Goal: Transaction & Acquisition: Purchase product/service

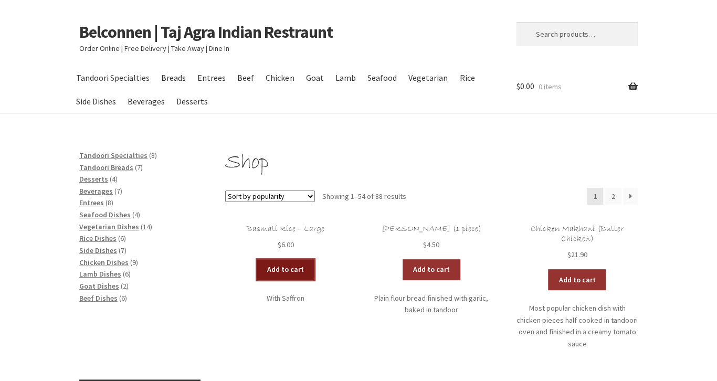
click at [292, 270] on link "Add to cart" at bounding box center [286, 269] width 58 height 21
click at [268, 269] on link "Add to cart" at bounding box center [255, 269] width 58 height 21
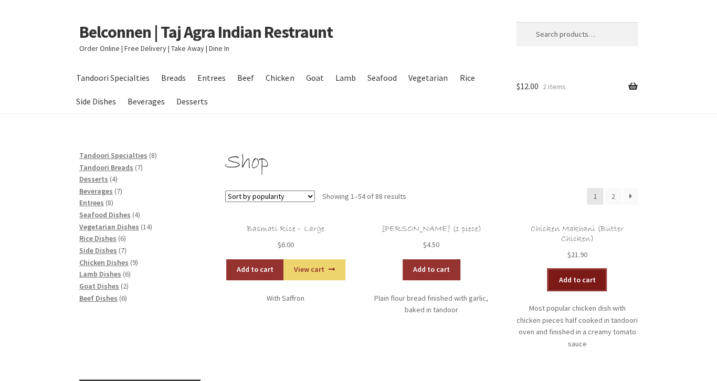
click at [568, 278] on link "Add to cart" at bounding box center [577, 279] width 58 height 21
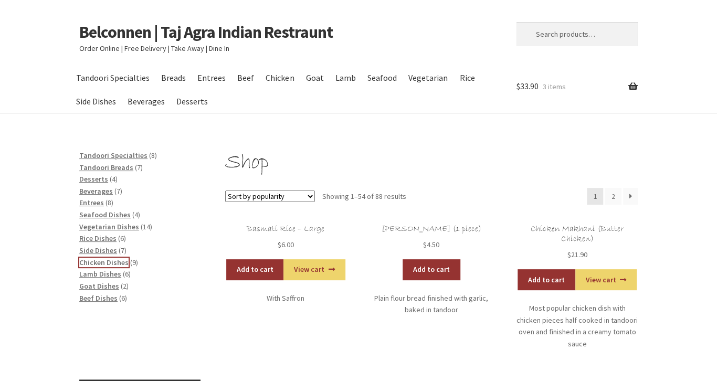
click at [105, 263] on span "Chicken Dishes" at bounding box center [103, 262] width 49 height 9
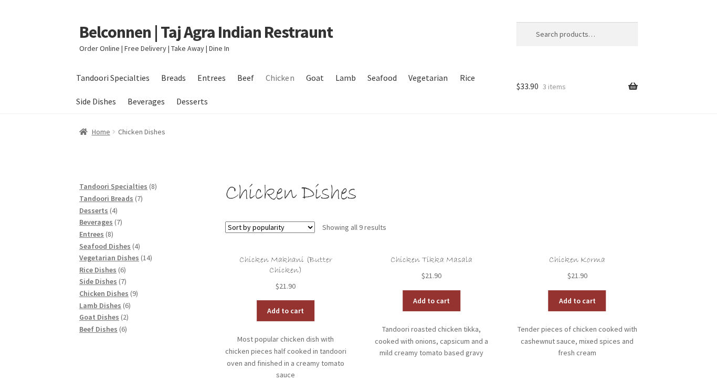
scroll to position [55, 0]
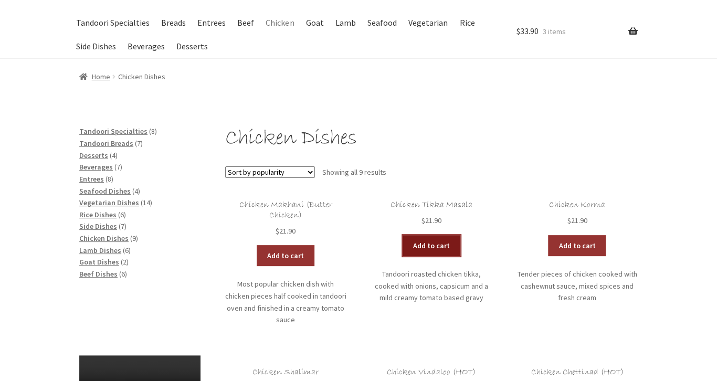
click at [437, 241] on link "Add to cart" at bounding box center [431, 245] width 58 height 21
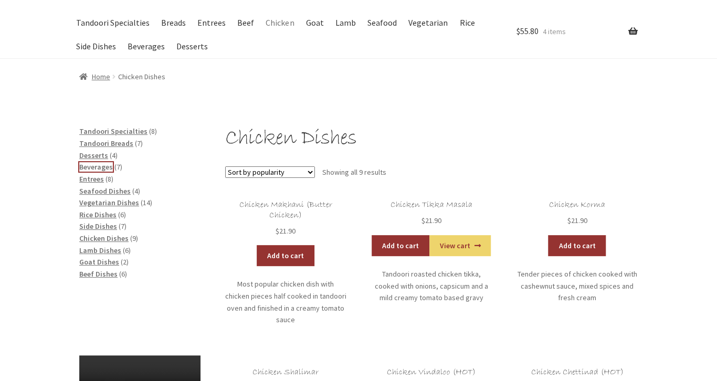
click at [103, 167] on span "Beverages" at bounding box center [96, 166] width 34 height 9
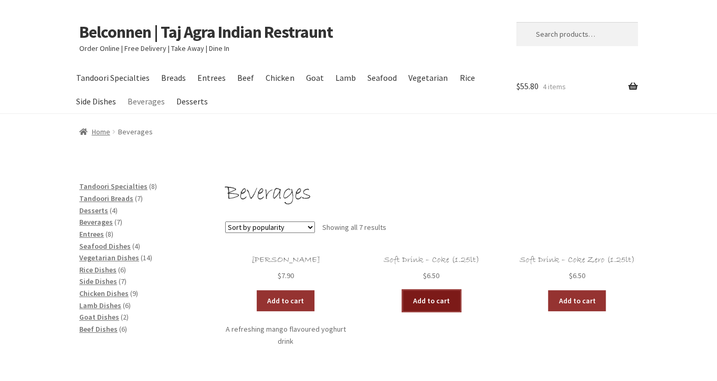
click at [434, 300] on link "Add to cart" at bounding box center [431, 300] width 58 height 21
click at [443, 297] on link "View cart" at bounding box center [459, 300] width 61 height 21
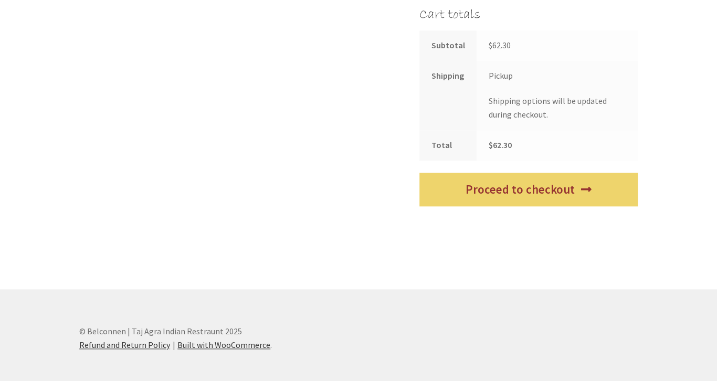
scroll to position [554, 0]
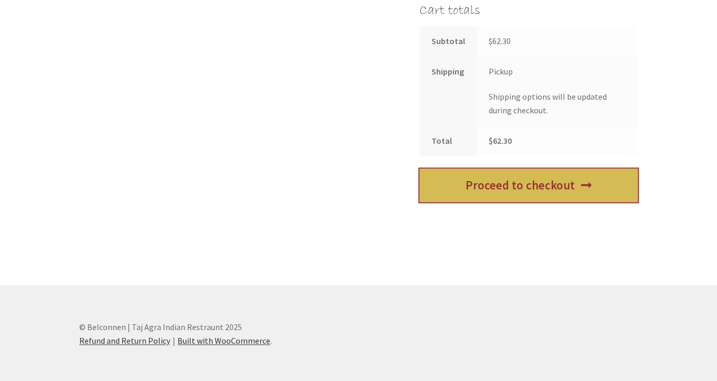
click at [497, 191] on link "Proceed to checkout" at bounding box center [528, 185] width 218 height 34
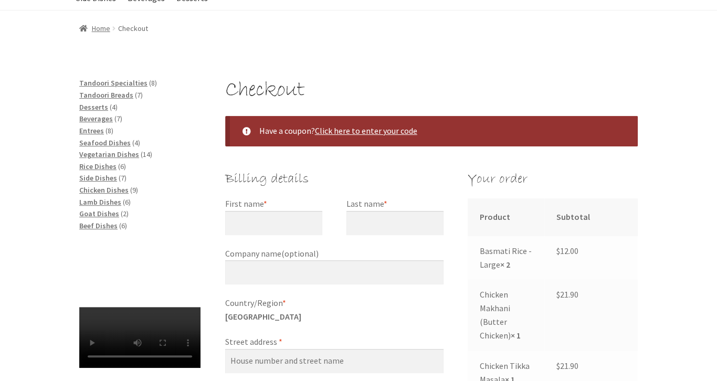
scroll to position [166, 0]
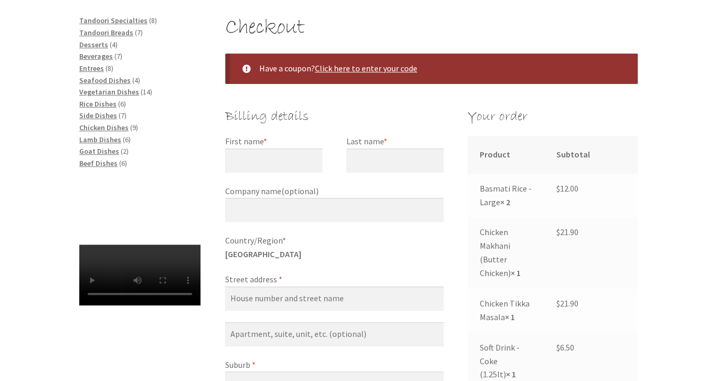
click at [293, 143] on label "First name *" at bounding box center [273, 142] width 97 height 14
click at [293, 148] on input "First name *" at bounding box center [273, 160] width 97 height 24
type input "[PERSON_NAME]"
type input "Quince"
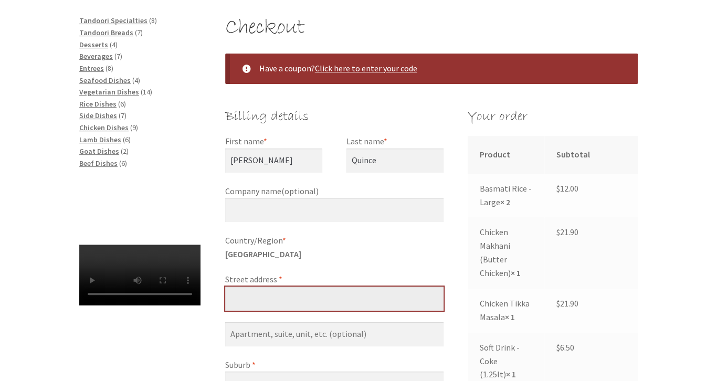
type input "32 McGinness Street"
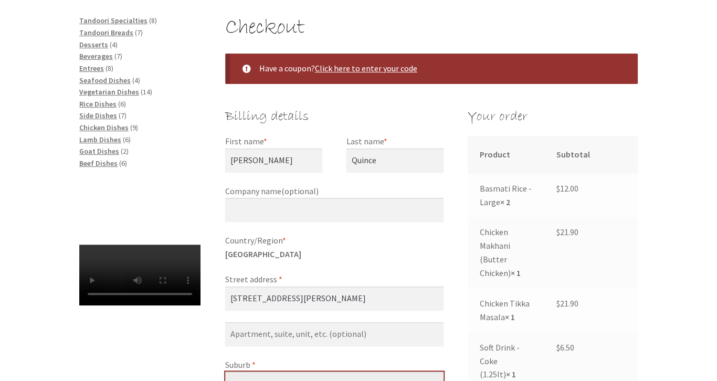
type input "Scullin"
select select "ACT"
type input "2614"
type input "+61411539637"
type input "mqu77363@bigpond.net.au"
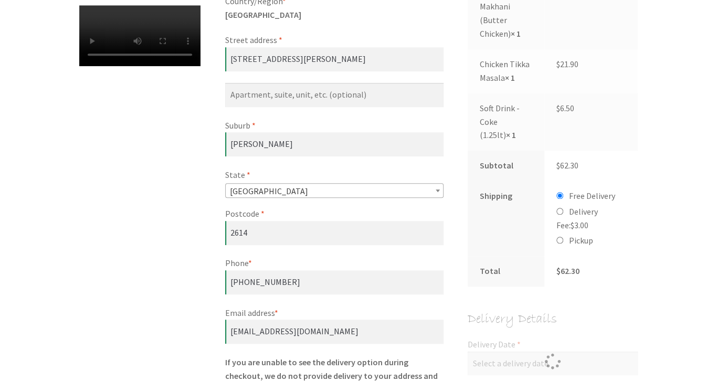
scroll to position [627, 0]
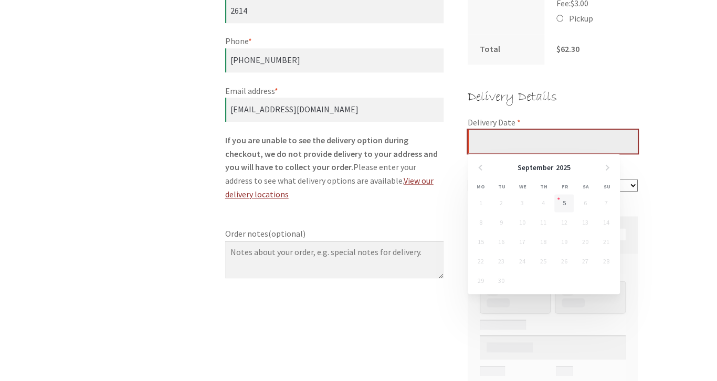
click at [495, 146] on input "Delivery Date *" at bounding box center [553, 142] width 170 height 24
click at [563, 203] on link "5" at bounding box center [563, 203] width 19 height 18
type input "05/09/2025"
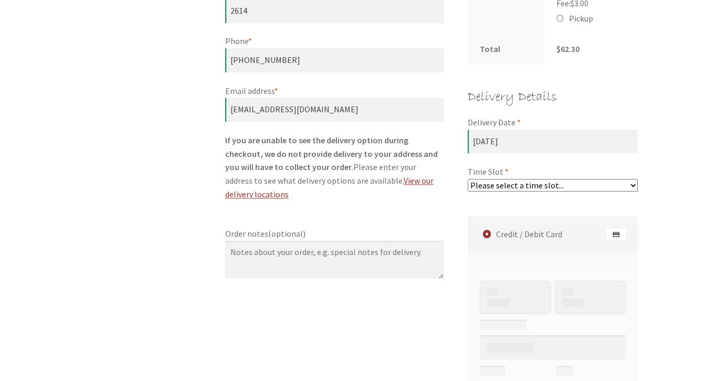
click at [468, 179] on select "Please select a time slot... 07:25 PM - 07:55 PM 07:55 PM - 08:25 PM 08:25 PM -…" at bounding box center [553, 185] width 170 height 13
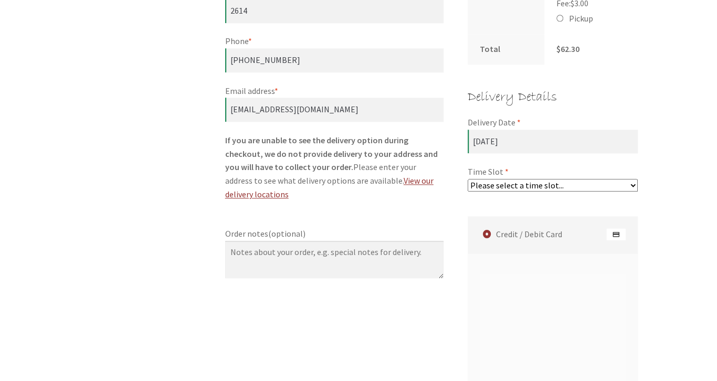
select select "60c2ef62db861/3|0.00"
click option "07:25 PM - 07:55 PM" at bounding box center [0, 0] width 0 height 0
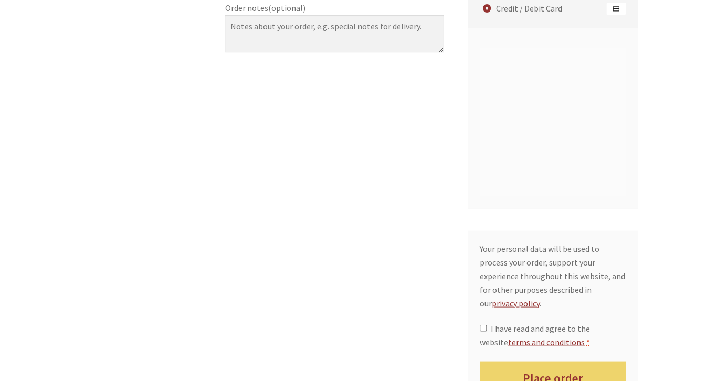
scroll to position [893, 0]
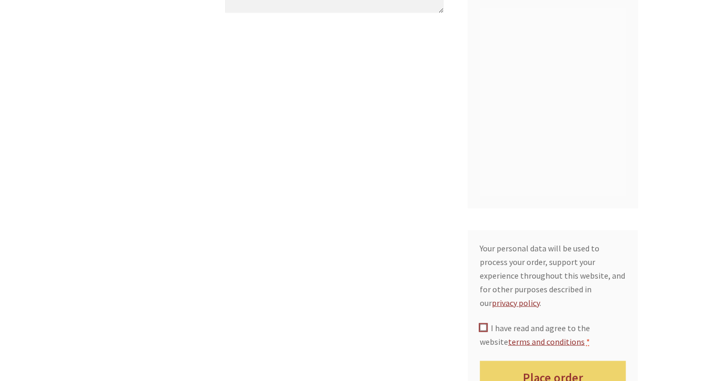
click at [482, 324] on input "I have read and agree to the website terms and conditions *" at bounding box center [483, 327] width 7 height 7
checkbox input "true"
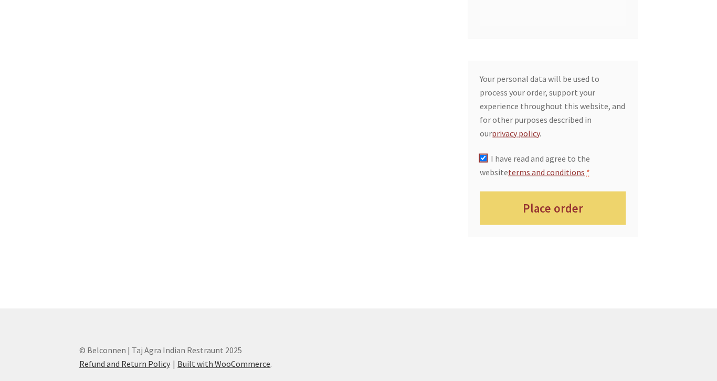
scroll to position [1091, 0]
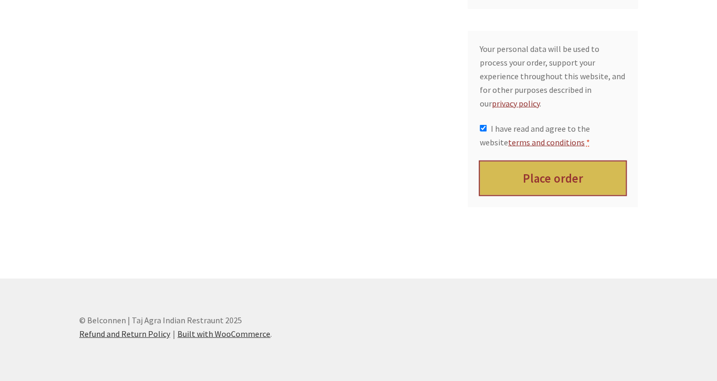
click at [593, 164] on button "Place order" at bounding box center [553, 179] width 146 height 34
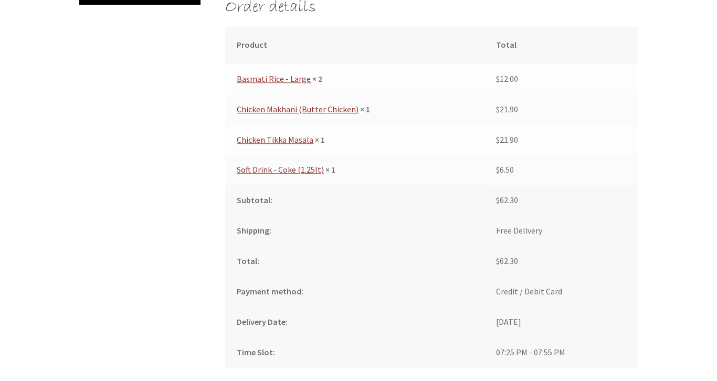
scroll to position [456, 0]
